Goal: Transaction & Acquisition: Subscribe to service/newsletter

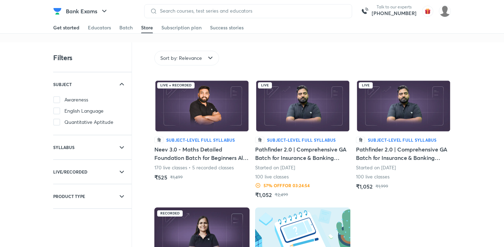
click at [58, 27] on div "Get started" at bounding box center [66, 27] width 26 height 7
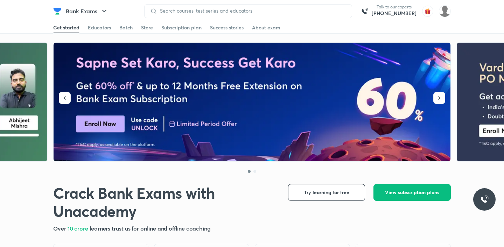
click at [191, 104] on img at bounding box center [252, 102] width 397 height 119
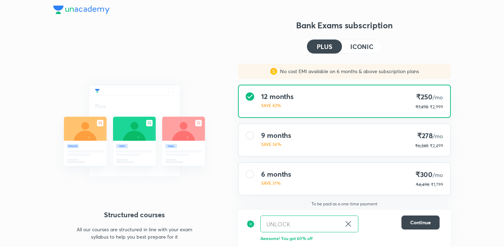
scroll to position [31, 0]
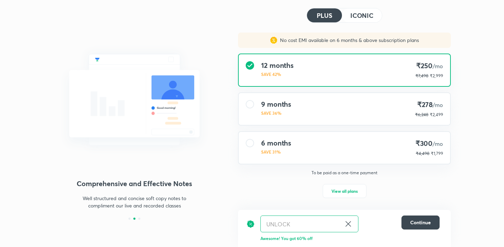
click at [347, 223] on icon at bounding box center [348, 224] width 8 height 8
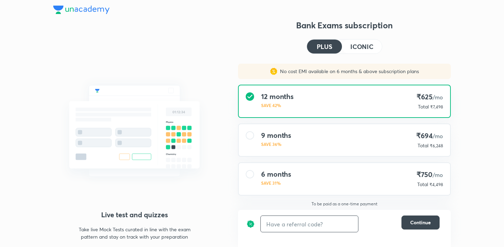
scroll to position [31, 0]
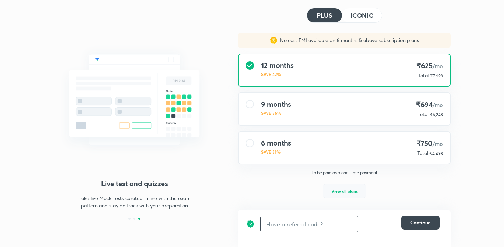
click at [330, 193] on button "View all plans" at bounding box center [345, 191] width 44 height 14
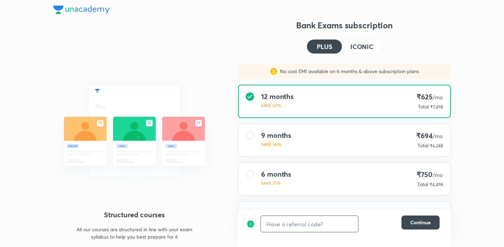
scroll to position [40, 0]
